Goal: Task Accomplishment & Management: Complete application form

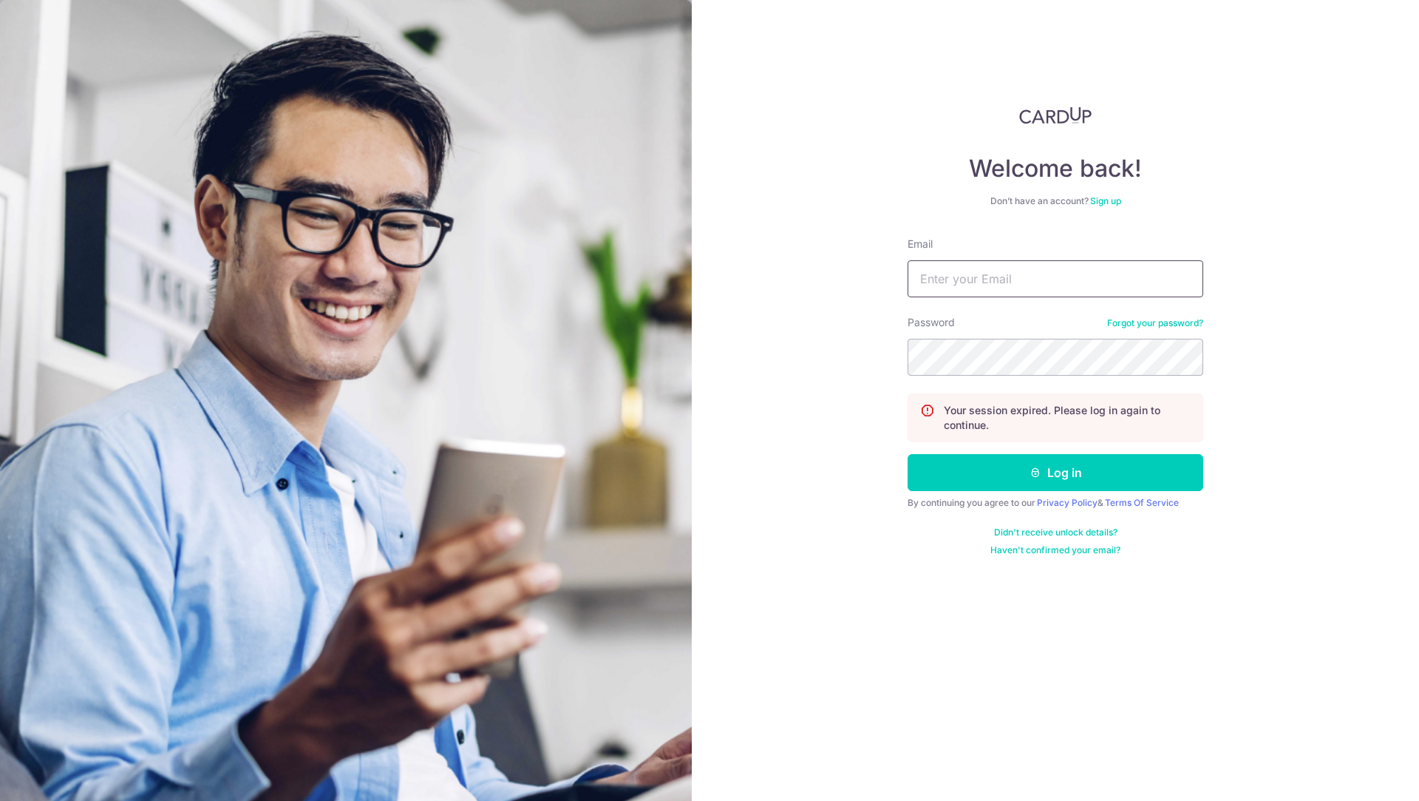
click at [1011, 271] on input "Email" at bounding box center [1056, 278] width 296 height 37
click at [0, 800] on com-1password-button at bounding box center [0, 801] width 0 height 0
type input "[EMAIL_ADDRESS][DOMAIN_NAME]"
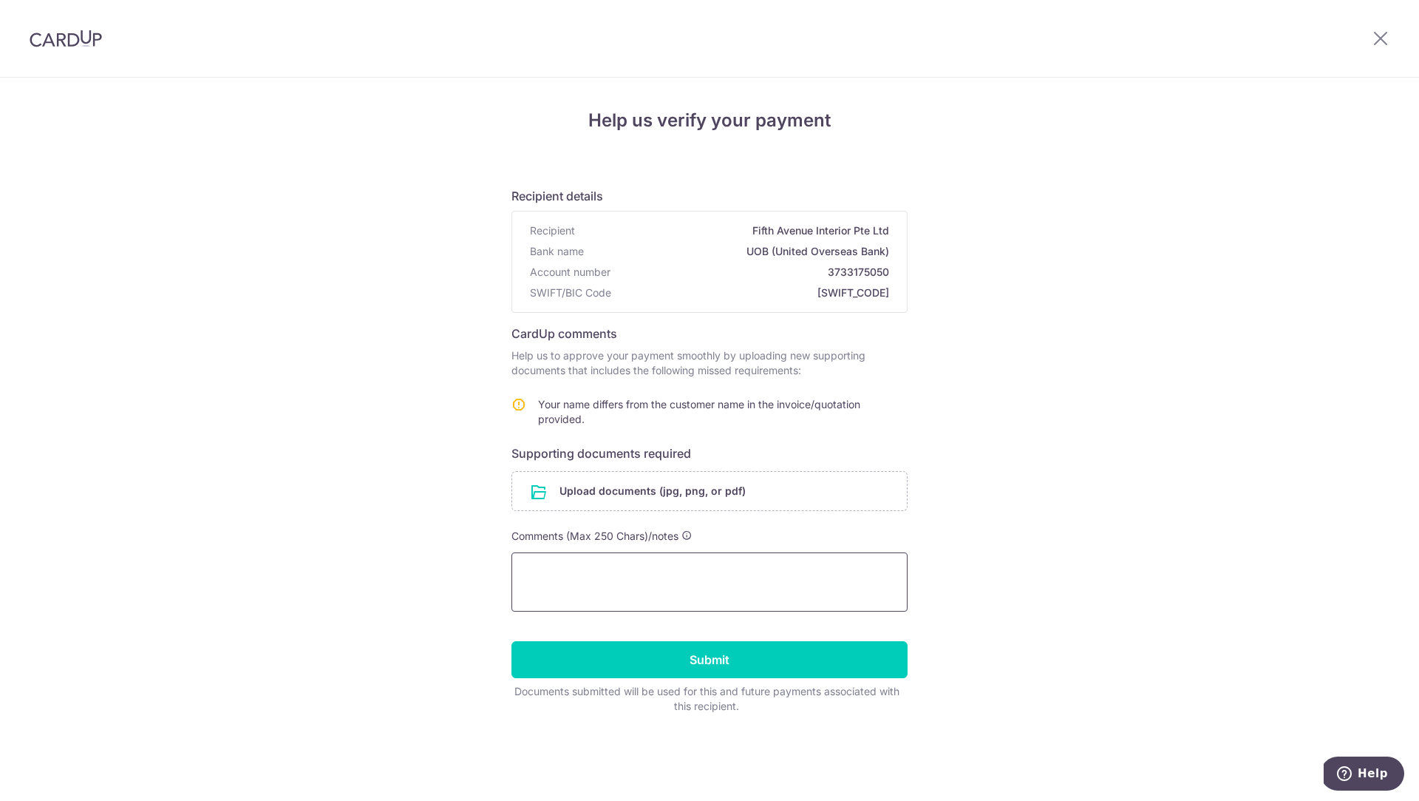
click at [794, 585] on textarea at bounding box center [710, 581] width 396 height 59
click at [653, 486] on input "file" at bounding box center [709, 491] width 395 height 38
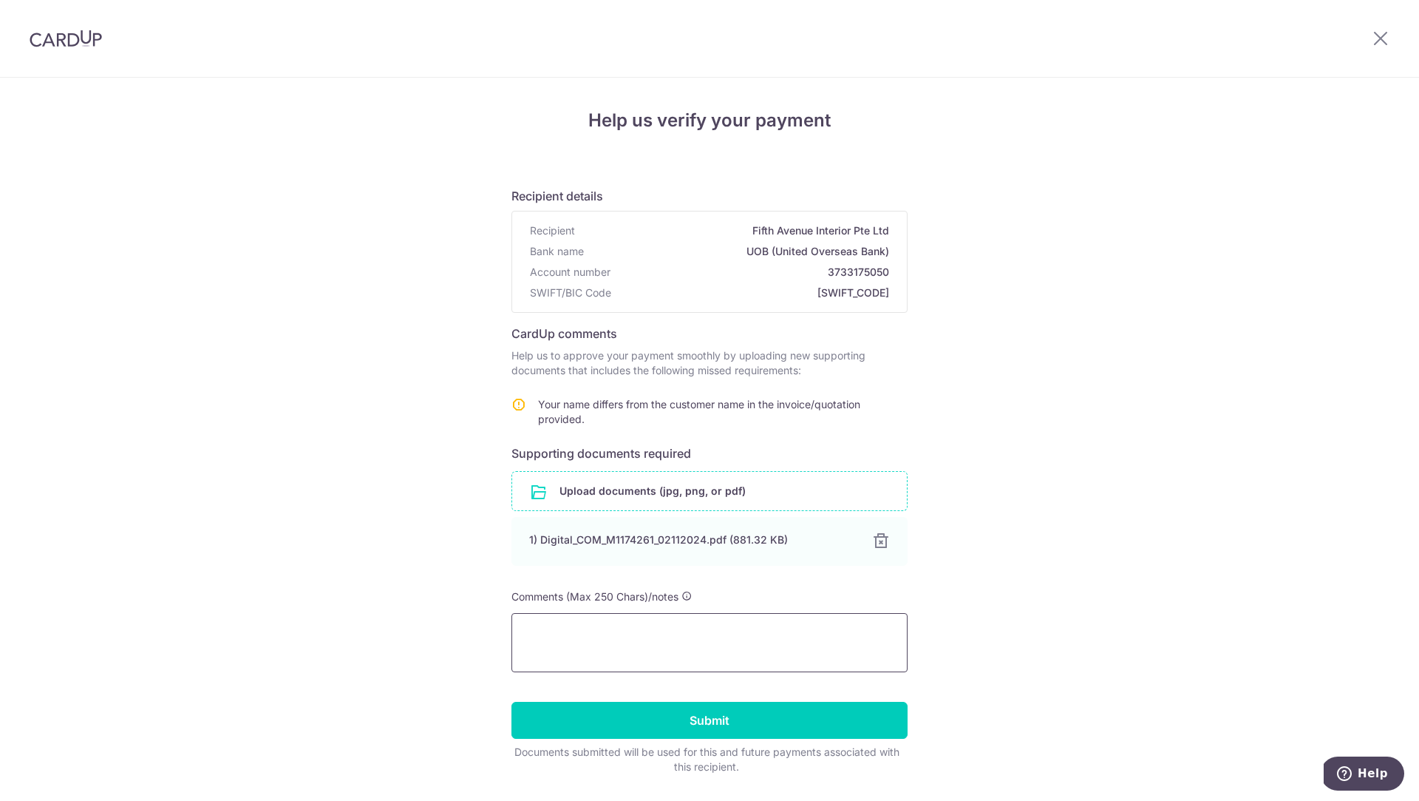
click at [697, 639] on textarea at bounding box center [710, 642] width 396 height 59
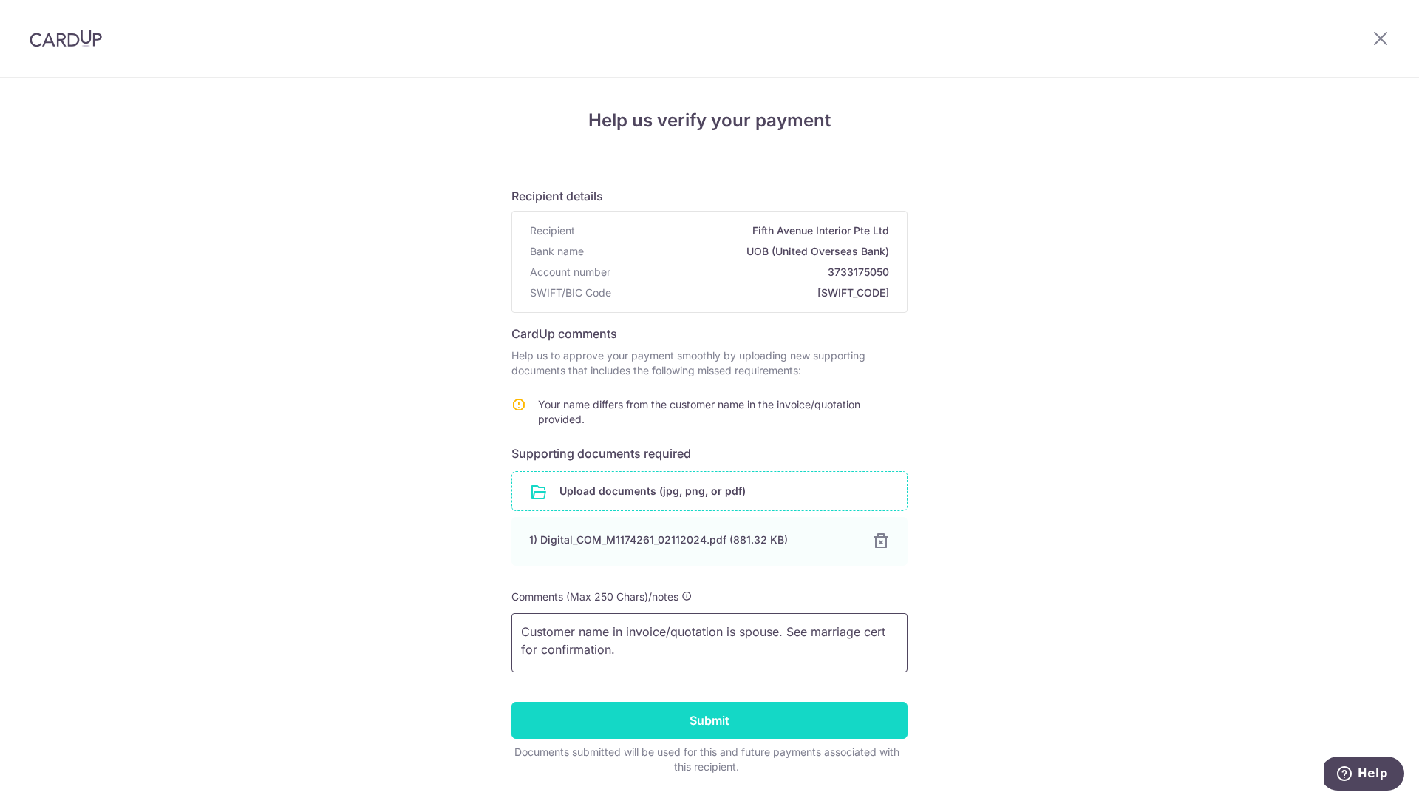
type textarea "Customer name in invoice/quotation is spouse. See marriage cert for confirmatio…"
click at [728, 707] on input "Submit" at bounding box center [710, 720] width 396 height 37
